Goal: Transaction & Acquisition: Purchase product/service

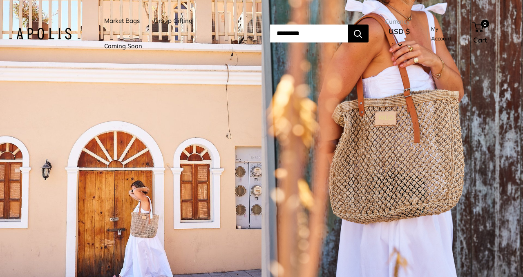
click at [128, 21] on link "Market Bags" at bounding box center [122, 20] width 36 height 11
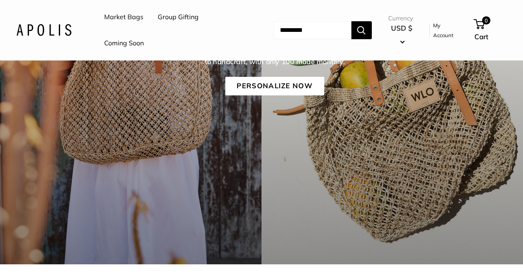
scroll to position [201, 0]
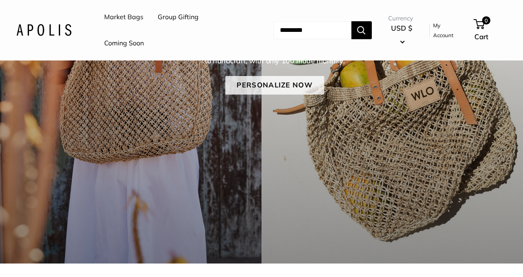
click at [290, 82] on link "Personalize Now" at bounding box center [274, 85] width 99 height 19
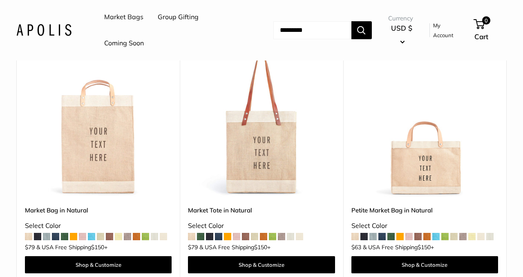
scroll to position [421, 0]
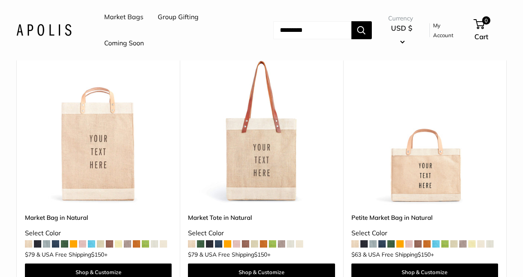
click at [390, 240] on span at bounding box center [390, 243] width 7 height 7
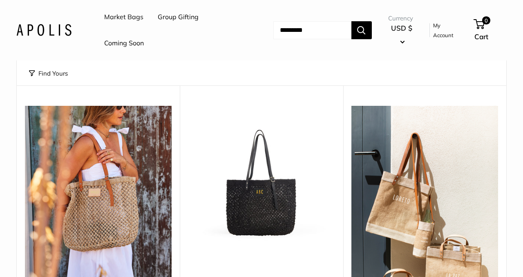
scroll to position [69, 0]
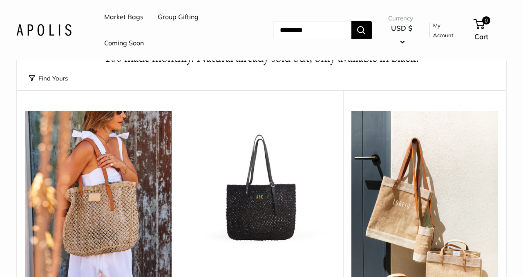
click at [279, 31] on input "Search..." at bounding box center [312, 30] width 78 height 18
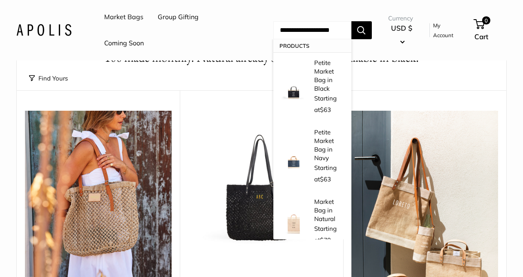
type input "**********"
click at [351, 21] on button "Search" at bounding box center [361, 30] width 20 height 18
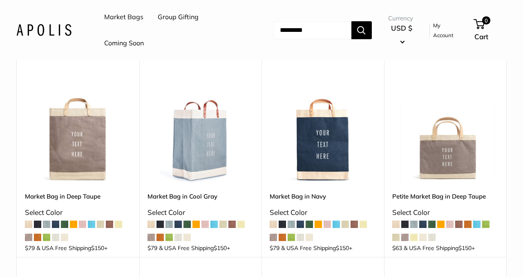
scroll to position [702, 0]
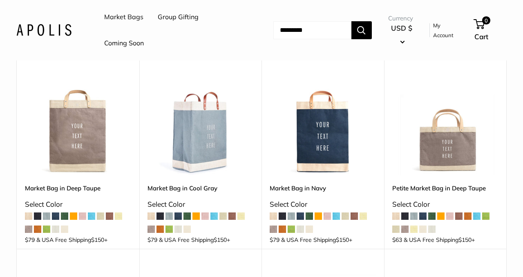
click at [0, 0] on img at bounding box center [0, 0] width 0 height 0
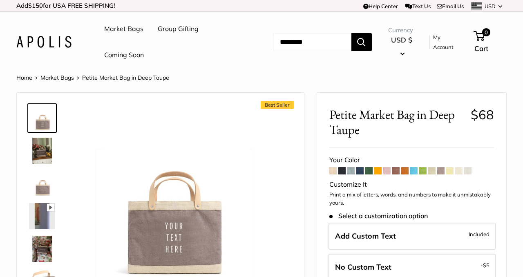
click at [44, 148] on img at bounding box center [42, 151] width 26 height 26
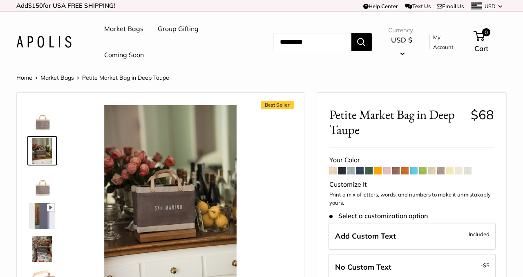
click at [60, 77] on link "Market Bags" at bounding box center [56, 77] width 33 height 7
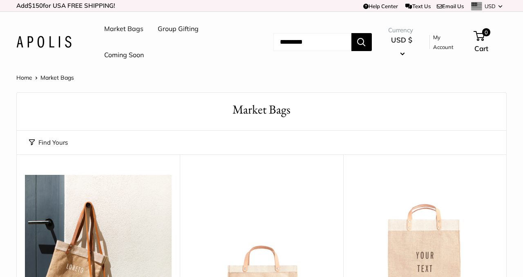
click at [125, 28] on link "Market Bags" at bounding box center [123, 29] width 39 height 12
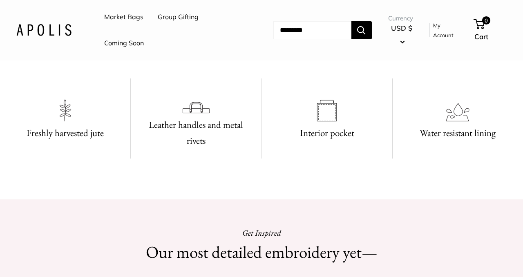
scroll to position [562, 0]
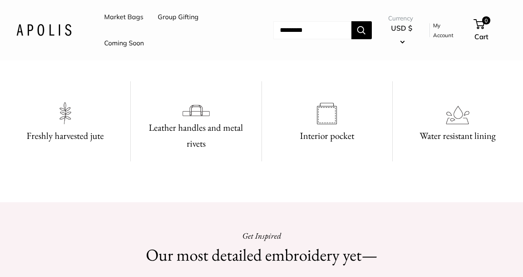
click at [200, 64] on video at bounding box center [261, 33] width 123 height 61
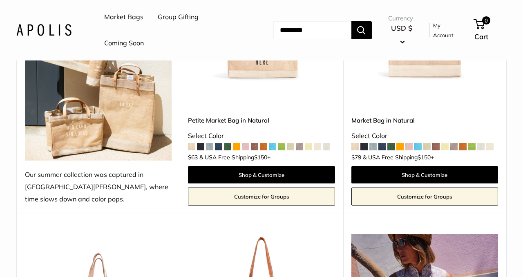
scroll to position [239, 0]
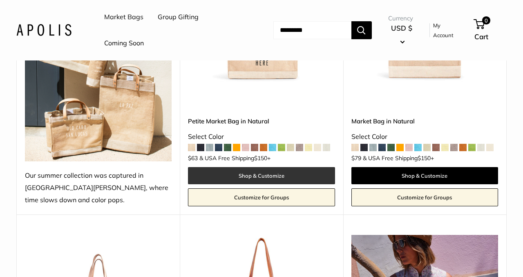
click at [227, 167] on link "Shop & Customize" at bounding box center [261, 175] width 147 height 17
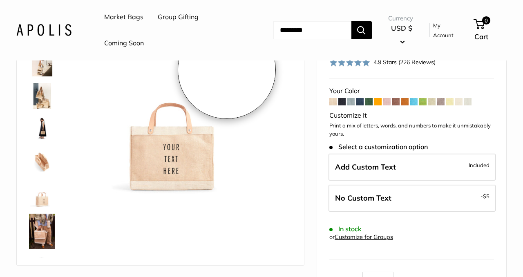
scroll to position [88, 0]
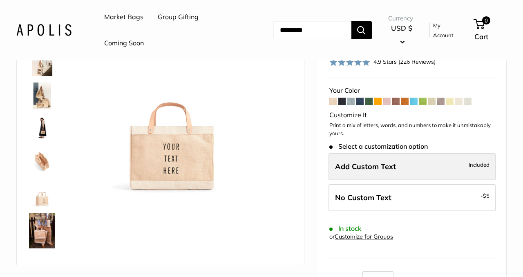
click at [368, 164] on span "Add Custom Text" at bounding box center [365, 166] width 61 height 9
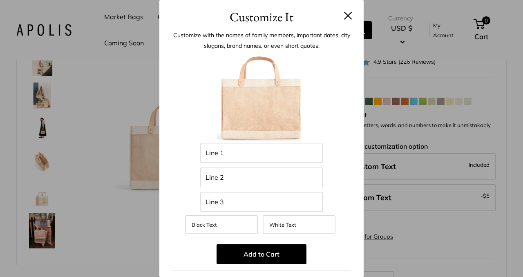
click at [348, 16] on button at bounding box center [348, 15] width 8 height 8
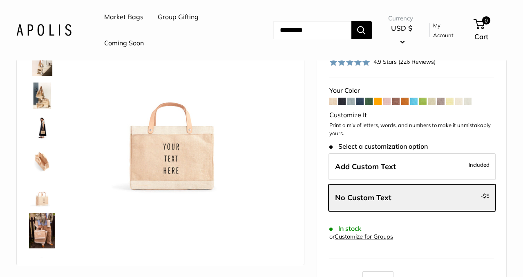
click at [440, 99] on span at bounding box center [440, 101] width 7 height 7
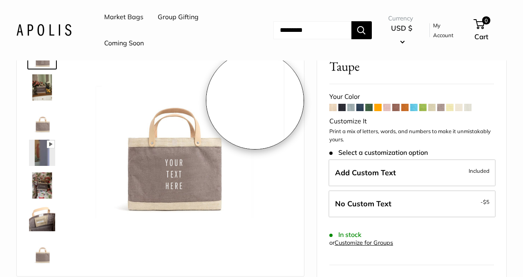
scroll to position [64, 0]
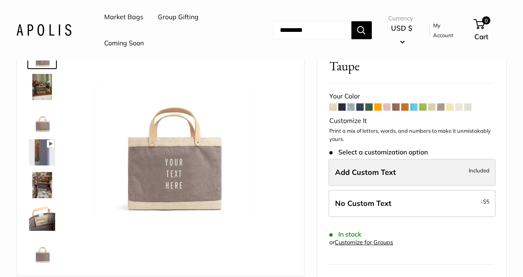
click at [362, 168] on span "Add Custom Text" at bounding box center [365, 171] width 61 height 9
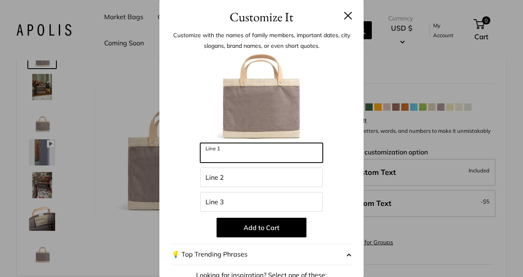
click at [212, 152] on input "Line 1" at bounding box center [261, 153] width 123 height 20
type input "**********"
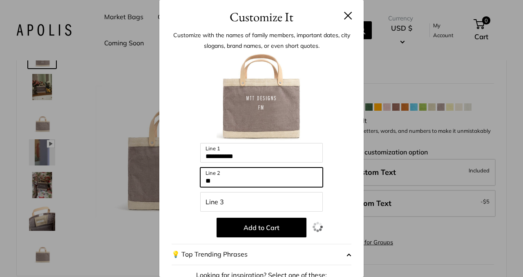
type input "*"
type input "**********"
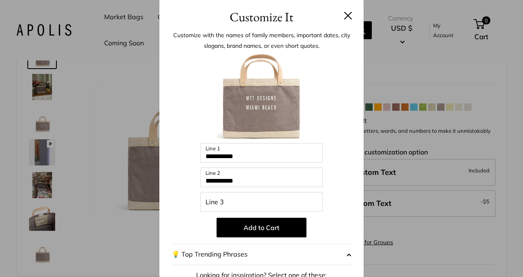
click at [350, 13] on button at bounding box center [348, 15] width 8 height 8
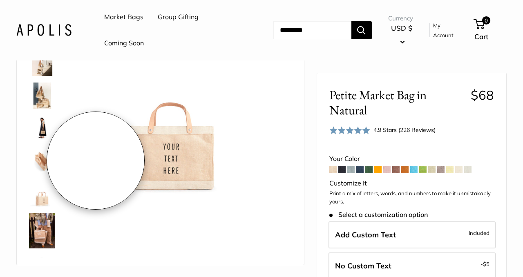
click at [96, 160] on img at bounding box center [170, 105] width 176 height 176
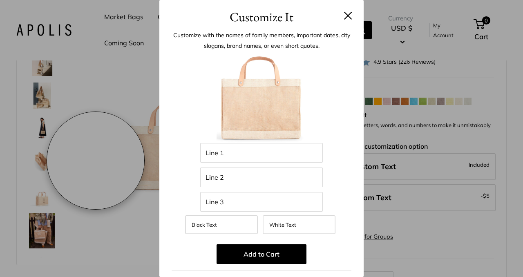
scroll to position [175, 0]
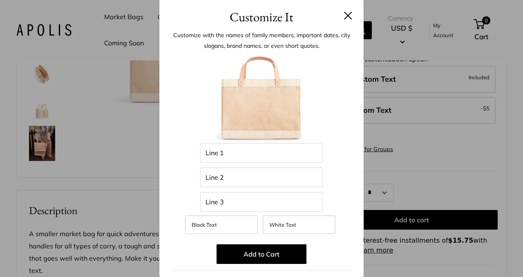
click at [349, 22] on h3 "Customize It" at bounding box center [262, 16] width 180 height 19
click at [348, 14] on button at bounding box center [348, 15] width 8 height 8
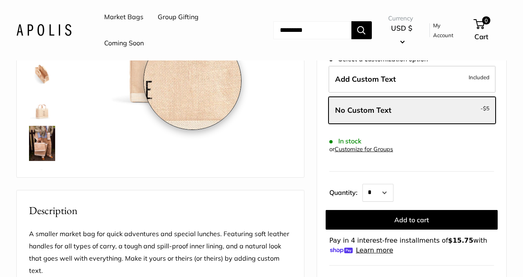
click at [192, 82] on img at bounding box center [170, 18] width 176 height 176
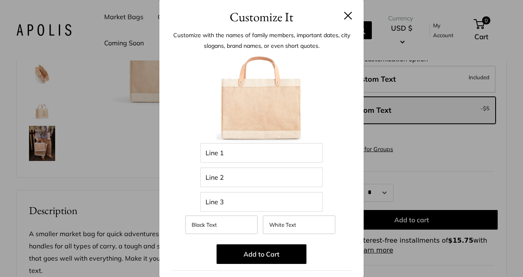
click at [238, 106] on img at bounding box center [261, 98] width 90 height 90
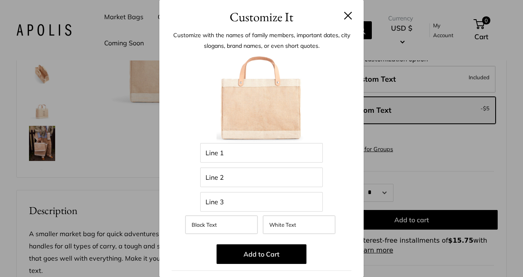
drag, startPoint x: 238, startPoint y: 106, endPoint x: 232, endPoint y: 105, distance: 6.3
click at [232, 105] on img at bounding box center [261, 98] width 90 height 90
click at [348, 21] on h3 "Customize It" at bounding box center [262, 16] width 180 height 19
click at [346, 12] on button at bounding box center [348, 15] width 8 height 8
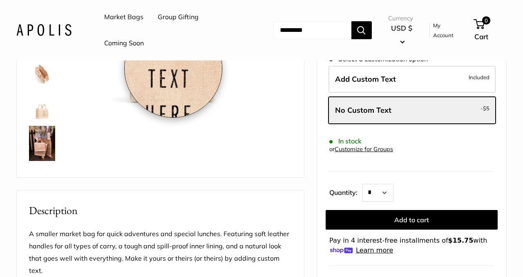
click at [173, 69] on img at bounding box center [170, 18] width 176 height 176
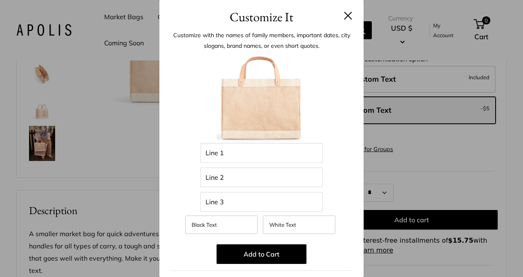
click at [348, 20] on h3 "Customize It" at bounding box center [262, 16] width 180 height 19
click at [348, 12] on button at bounding box center [348, 15] width 8 height 8
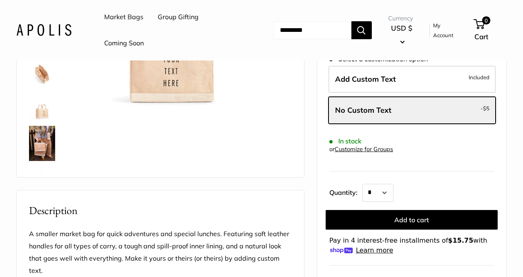
click at [37, 106] on img at bounding box center [42, 106] width 26 height 26
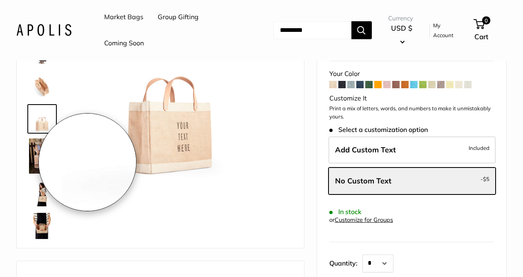
scroll to position [88, 0]
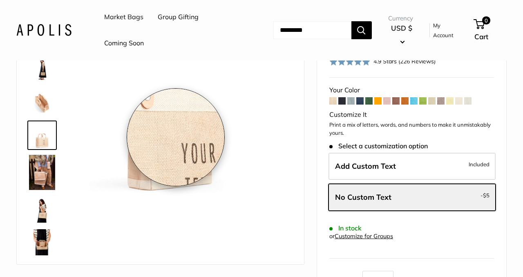
click at [176, 137] on img at bounding box center [170, 105] width 176 height 176
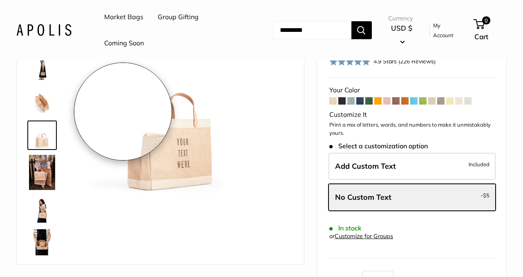
click at [123, 111] on img at bounding box center [170, 105] width 176 height 176
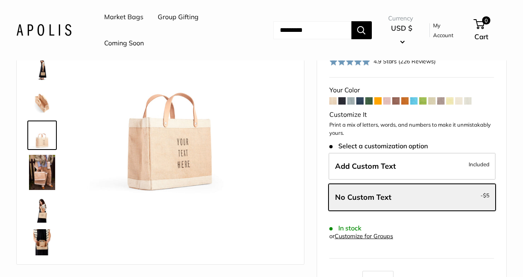
click at [46, 129] on img at bounding box center [42, 135] width 26 height 26
click at [102, 76] on img at bounding box center [170, 105] width 176 height 176
